Goal: Task Accomplishment & Management: Manage account settings

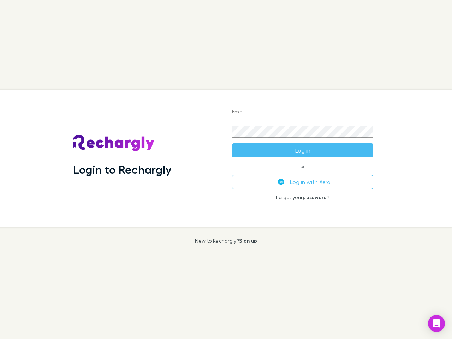
click at [226, 170] on div "Login to Rechargly" at bounding box center [146, 158] width 159 height 137
click at [303, 112] on input "Email" at bounding box center [302, 112] width 141 height 11
click at [303, 151] on button "Log in" at bounding box center [302, 150] width 141 height 14
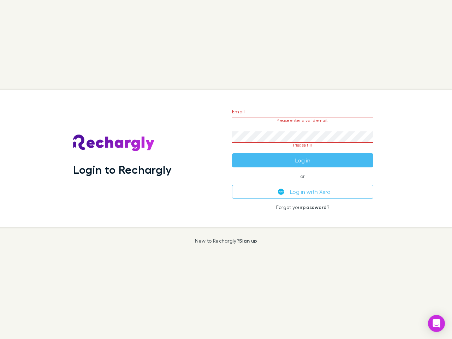
click at [303, 182] on div "Email Please enter a valid email. Password Please fill Log in or Log in with Xe…" at bounding box center [303, 158] width 153 height 137
click at [437, 324] on icon "Open Intercom Messenger" at bounding box center [436, 323] width 7 height 8
